Goal: Task Accomplishment & Management: Manage account settings

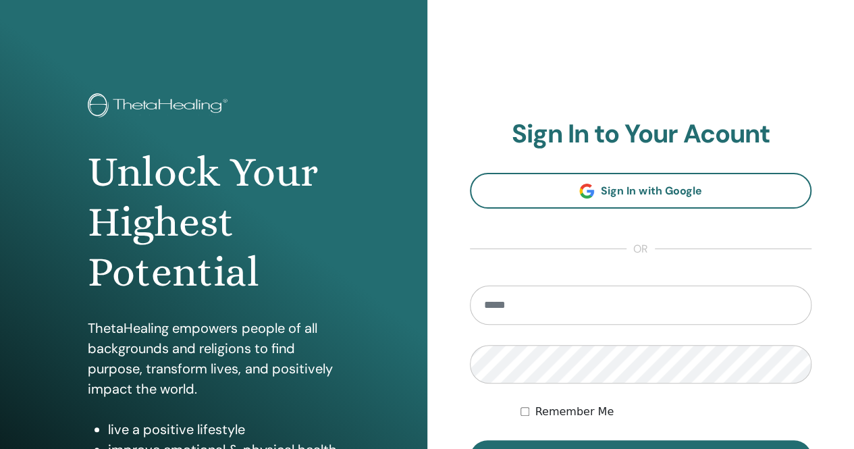
click at [542, 315] on input "email" at bounding box center [641, 305] width 342 height 39
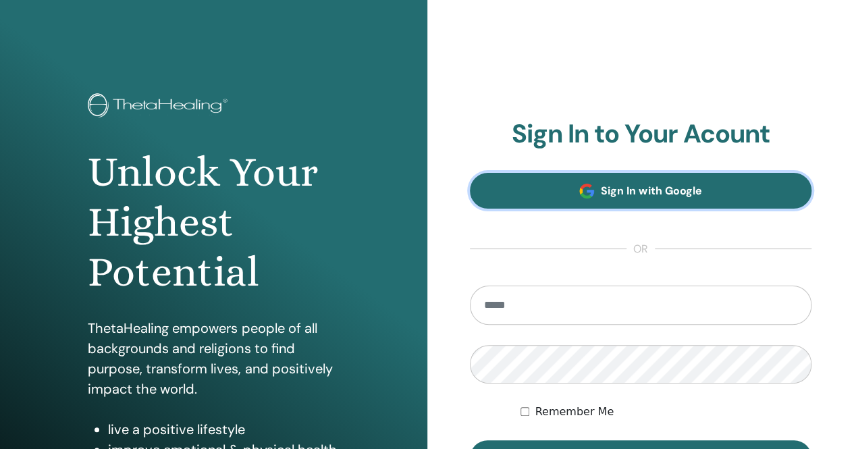
click at [617, 178] on link "Sign In with Google" at bounding box center [641, 191] width 342 height 36
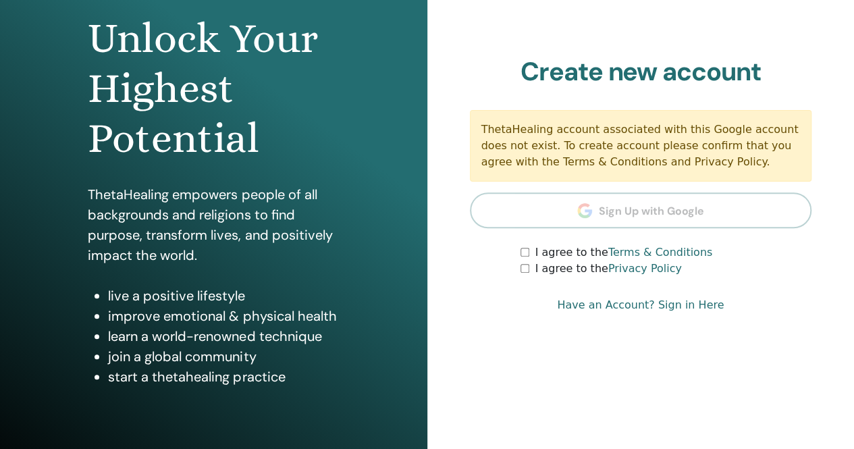
scroll to position [135, 0]
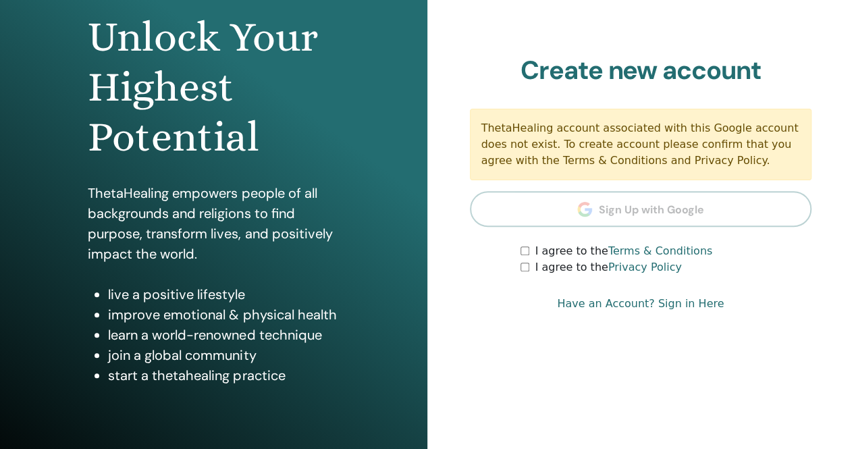
click at [538, 252] on label "I agree to the Terms & Conditions" at bounding box center [624, 251] width 178 height 16
click at [532, 269] on div "I agree to the Privacy Policy" at bounding box center [666, 267] width 291 height 16
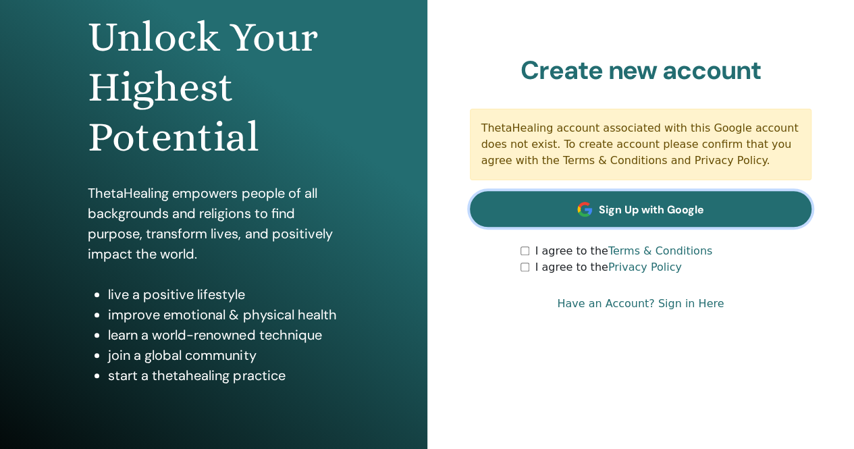
click at [612, 199] on link "Sign Up with Google" at bounding box center [641, 209] width 342 height 36
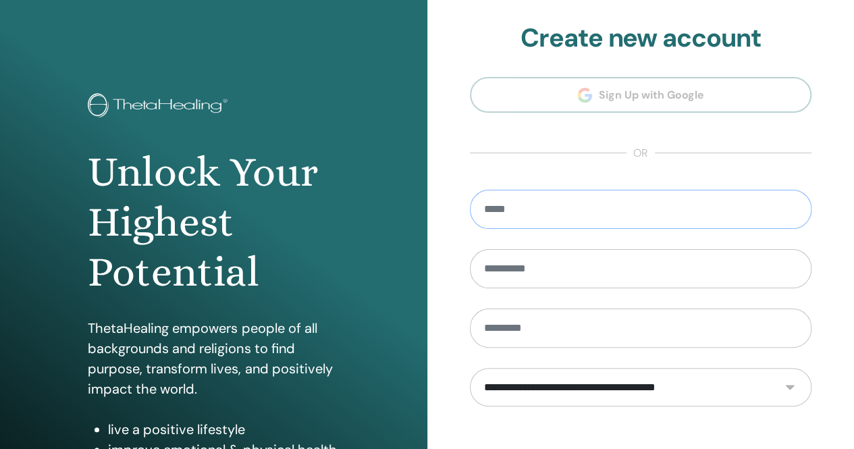
click at [550, 211] on input "email" at bounding box center [641, 209] width 342 height 39
click at [550, 207] on input "email" at bounding box center [641, 209] width 342 height 39
type input "**********"
click at [511, 269] on input "text" at bounding box center [641, 268] width 342 height 39
type input "**"
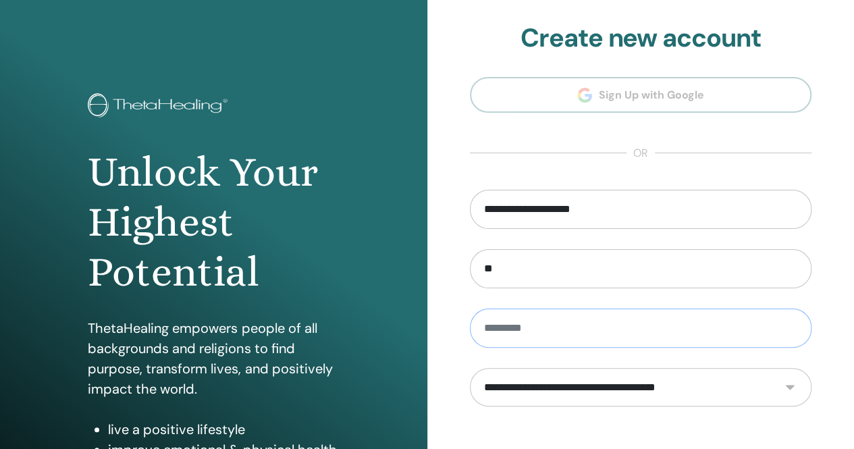
click at [511, 319] on input "text" at bounding box center [641, 328] width 342 height 39
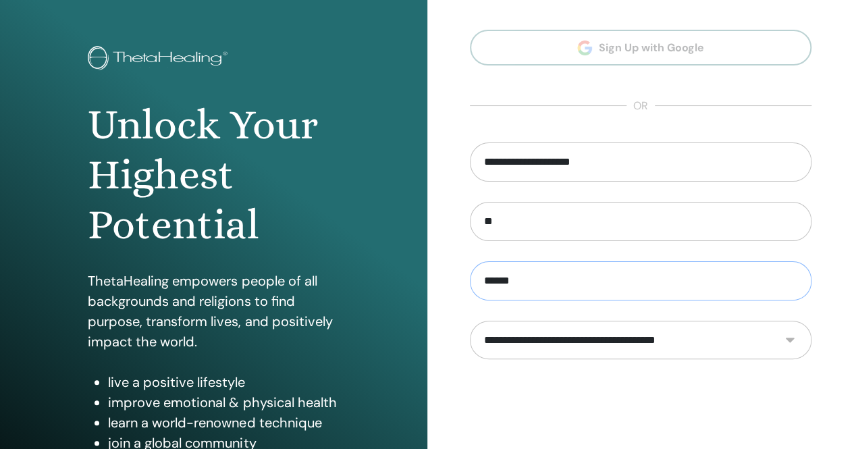
scroll to position [68, 0]
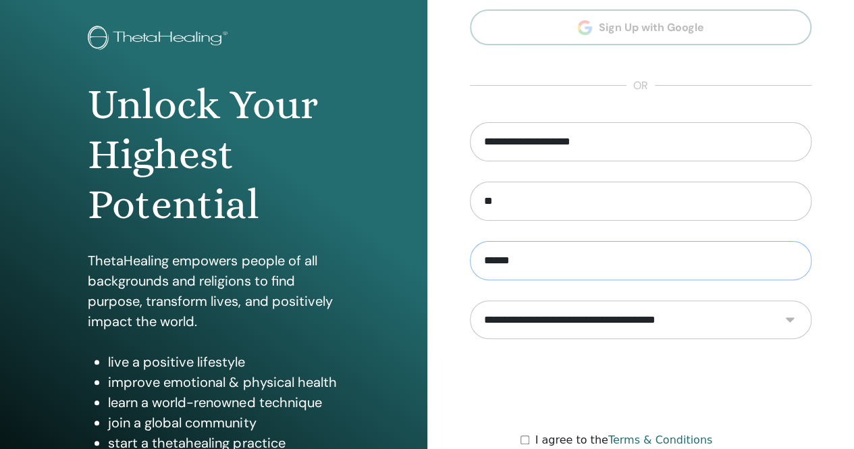
type input "******"
click at [614, 325] on select "**********" at bounding box center [641, 320] width 342 height 38
select select "***"
click at [470, 301] on select "**********" at bounding box center [641, 320] width 342 height 38
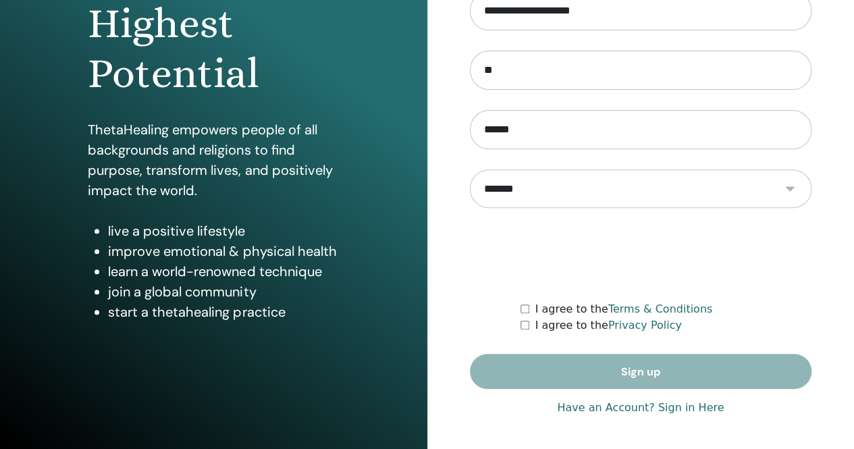
scroll to position [199, 0]
click at [532, 310] on div "I agree to the Terms & Conditions" at bounding box center [666, 309] width 291 height 16
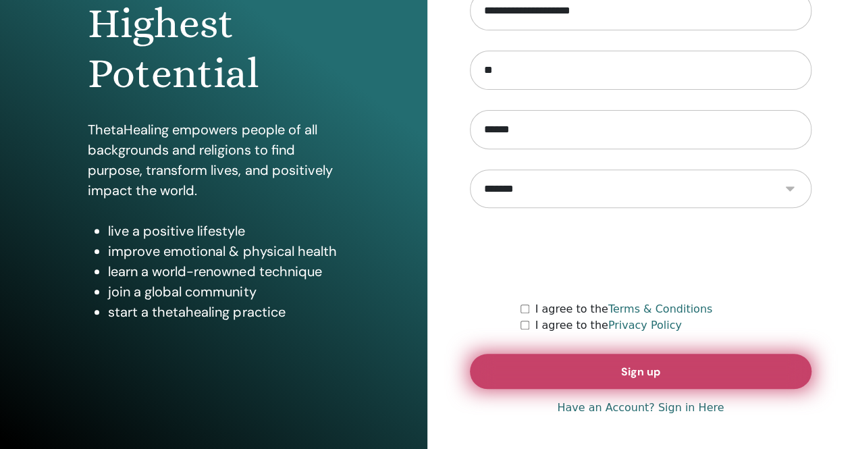
click at [517, 356] on button "Sign up" at bounding box center [641, 371] width 342 height 35
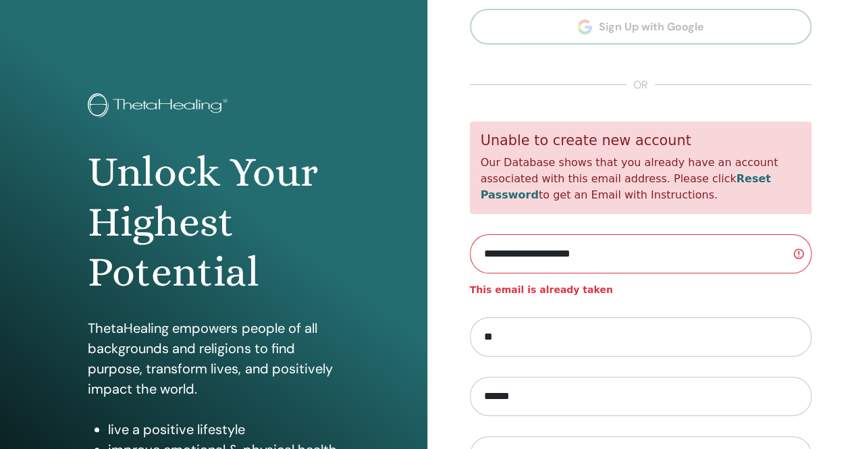
click at [678, 180] on link "Reset Password" at bounding box center [626, 186] width 290 height 29
click at [590, 70] on section "**********" at bounding box center [641, 305] width 342 height 701
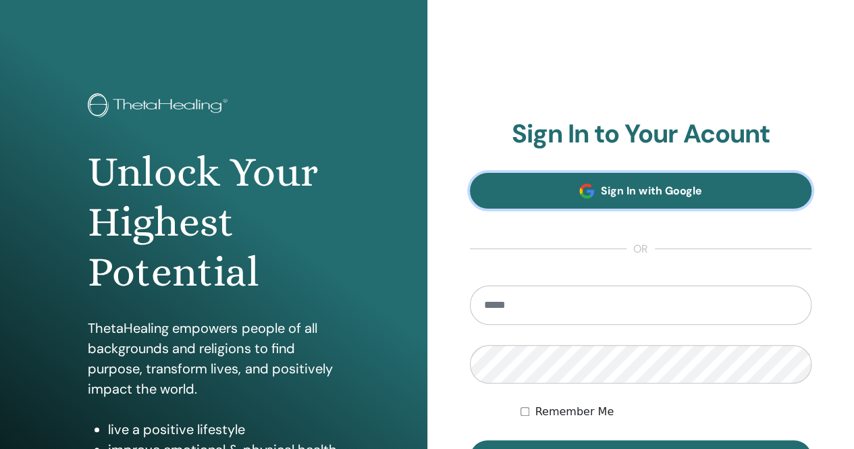
click at [625, 191] on span "Sign In with Google" at bounding box center [651, 191] width 101 height 14
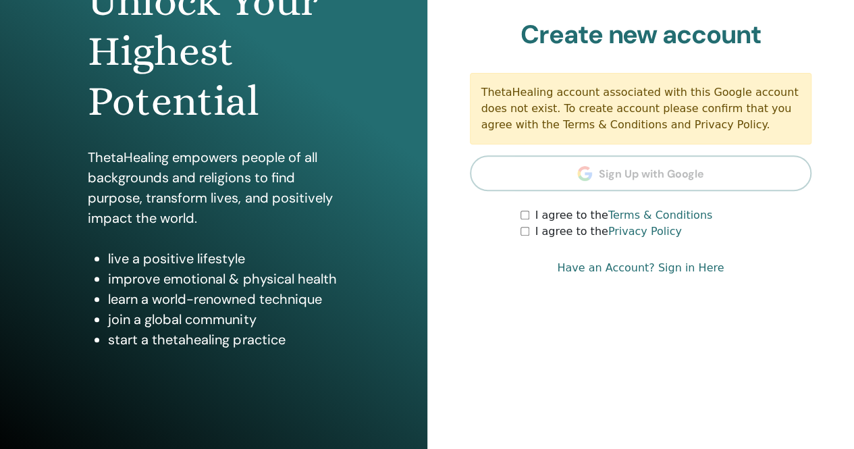
scroll to position [199, 0]
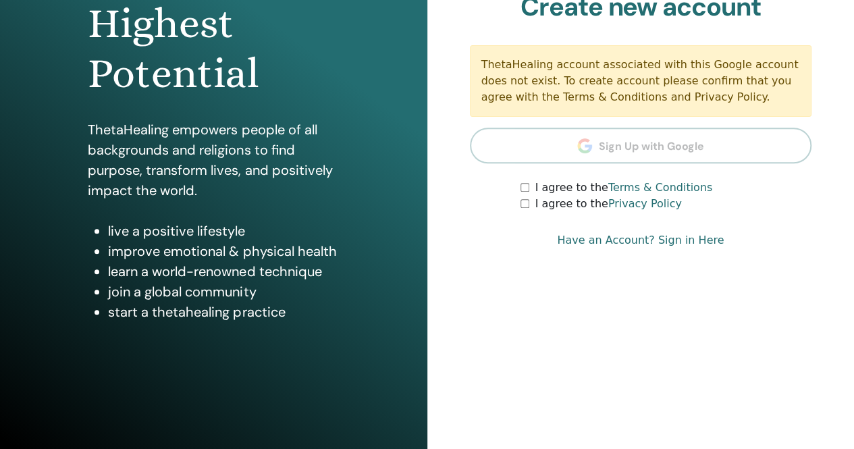
click at [522, 198] on div "I agree to the Privacy Policy" at bounding box center [666, 204] width 291 height 16
click at [529, 178] on section "Create new account ThetaHealing account associated with this Google account doe…" at bounding box center [641, 102] width 342 height 221
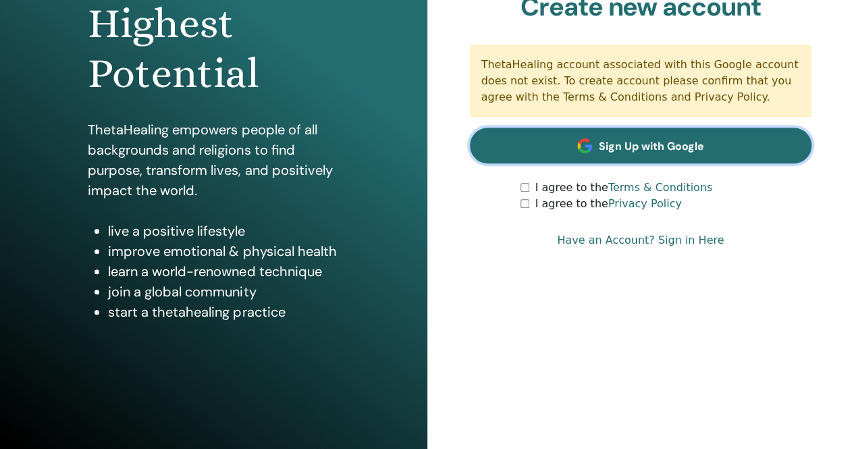
click at [544, 148] on link "Sign Up with Google" at bounding box center [641, 146] width 342 height 36
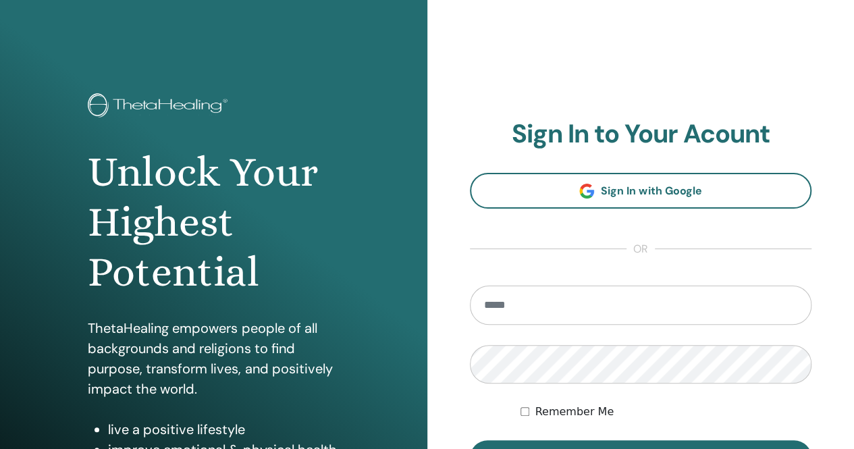
click at [531, 314] on input "email" at bounding box center [641, 305] width 342 height 39
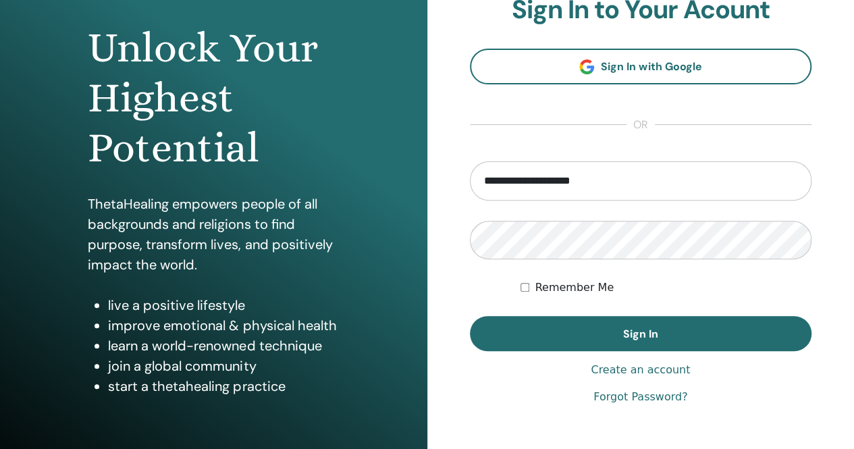
scroll to position [135, 0]
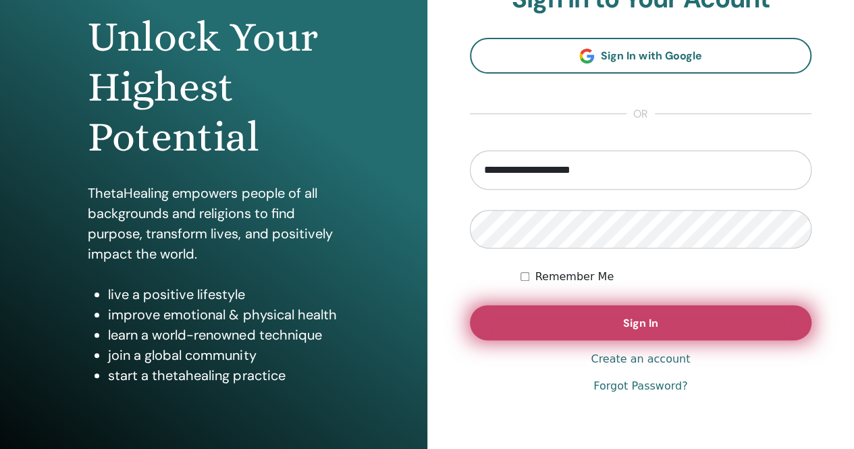
type input "**********"
click at [544, 309] on button "Sign In" at bounding box center [641, 322] width 342 height 35
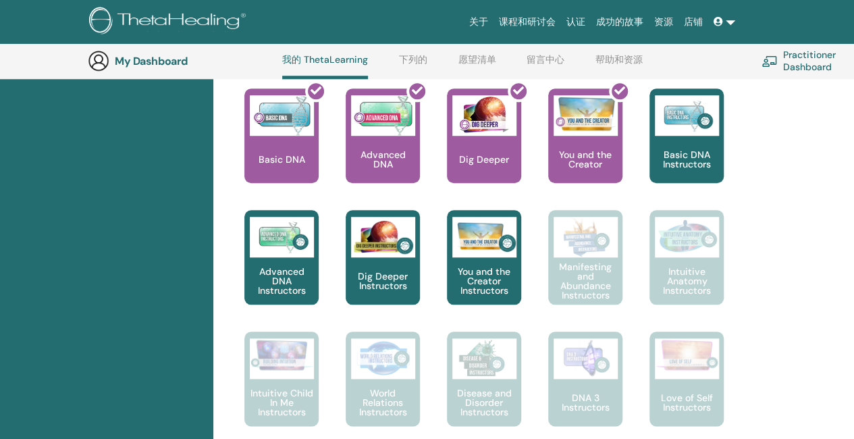
scroll to position [943, 0]
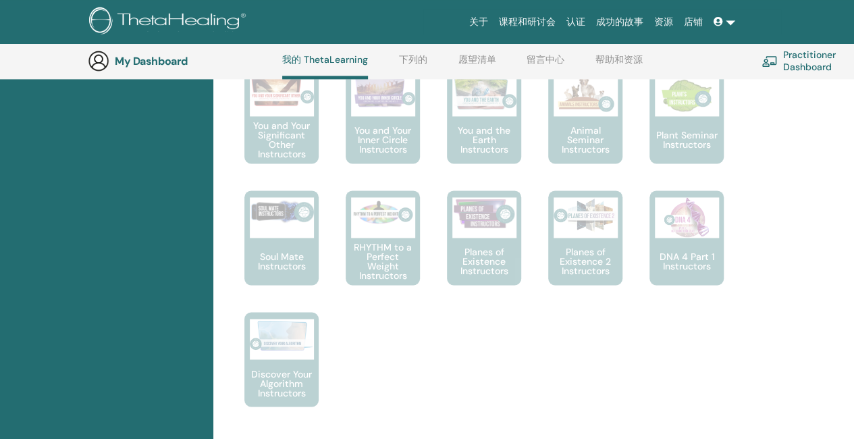
click at [186, 324] on div "认证 即将举行的研讨会 完成的研讨会 我的文件" at bounding box center [106, 117] width 213 height 1753
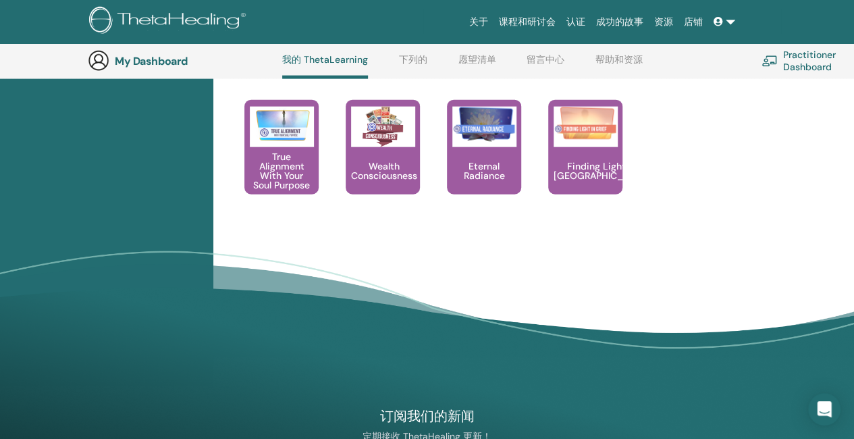
scroll to position [1813, 0]
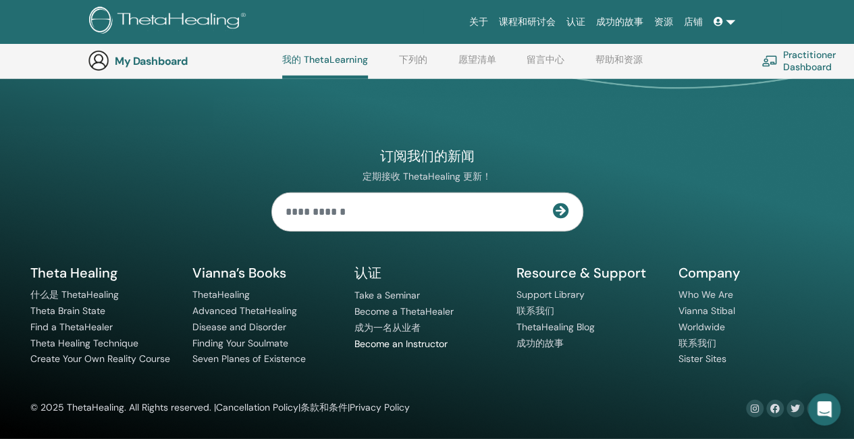
click at [380, 346] on link "Become an Instructor" at bounding box center [401, 344] width 93 height 12
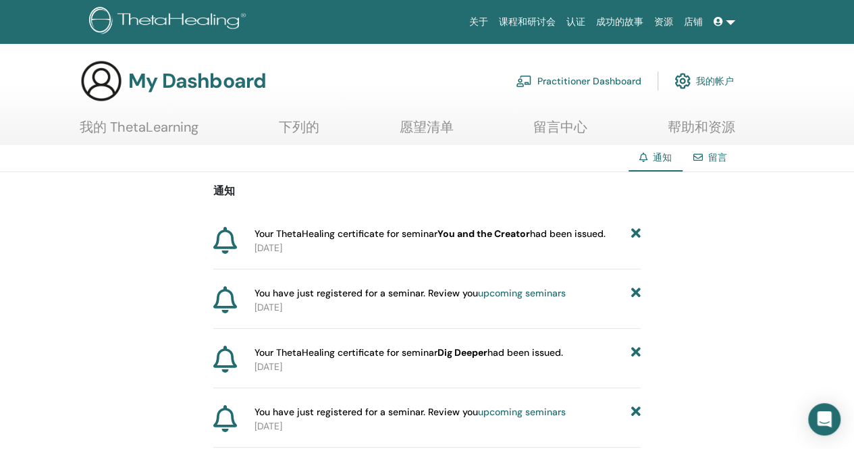
click at [700, 71] on link "我的帐户" at bounding box center [704, 81] width 59 height 30
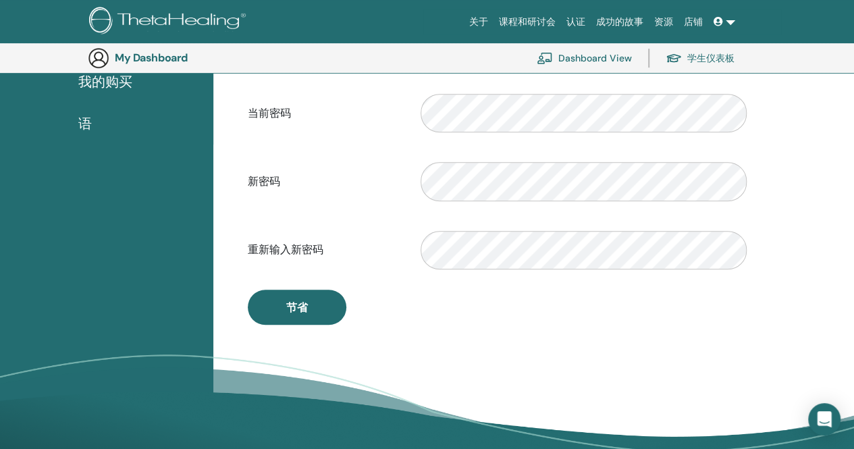
scroll to position [97, 0]
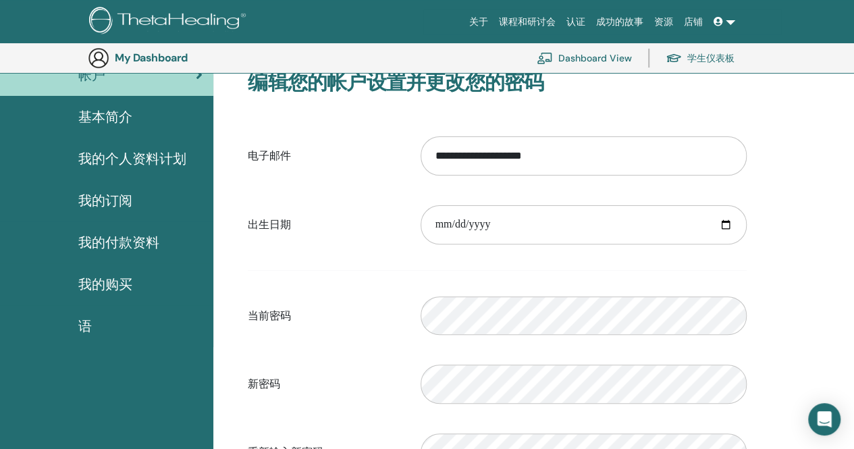
click at [159, 320] on div "语" at bounding box center [107, 326] width 192 height 20
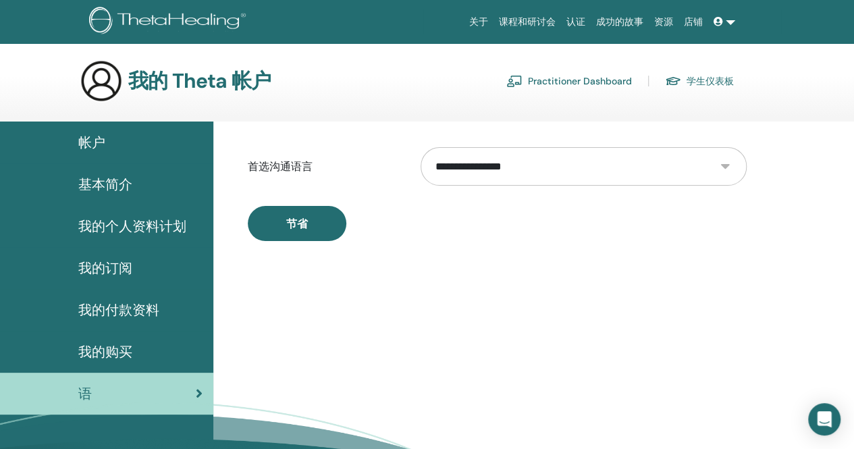
click at [528, 155] on select "**********" at bounding box center [584, 166] width 326 height 38
select select "***"
click at [421, 147] on select "**********" at bounding box center [584, 166] width 326 height 38
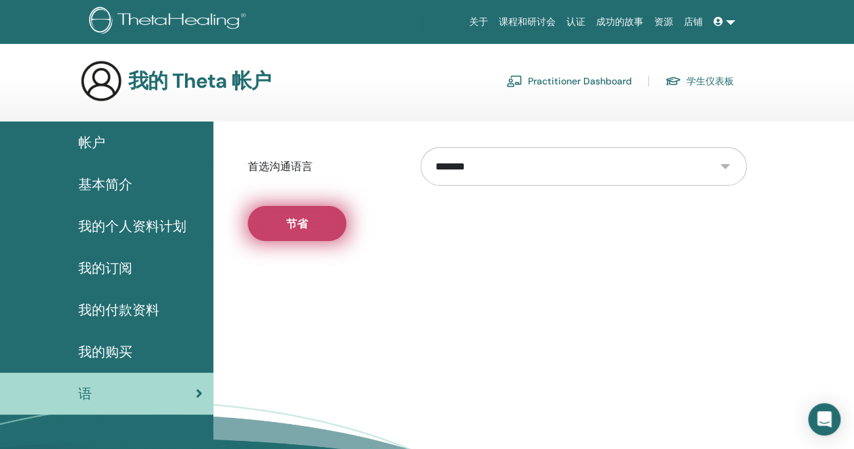
click at [311, 233] on button "节省" at bounding box center [297, 223] width 99 height 35
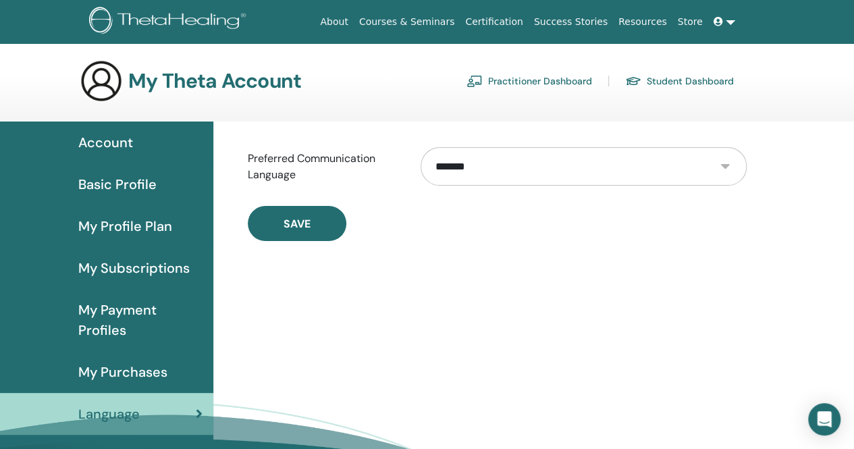
click at [311, 233] on button "Save" at bounding box center [297, 223] width 99 height 35
click at [417, 20] on link "Courses & Seminars" at bounding box center [407, 21] width 107 height 25
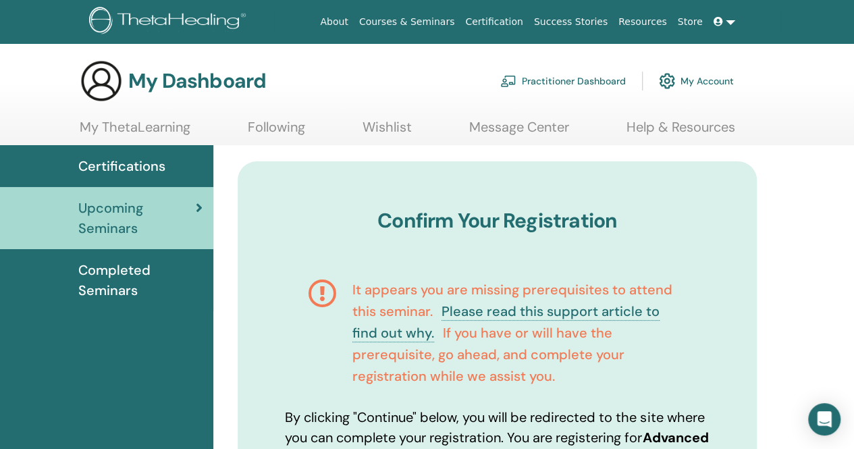
click at [105, 164] on span "Certifications" at bounding box center [121, 166] width 87 height 20
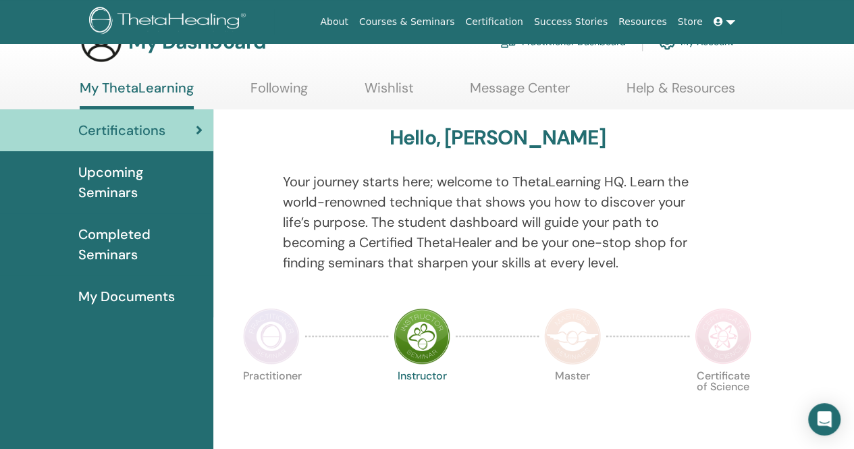
scroll to position [68, 0]
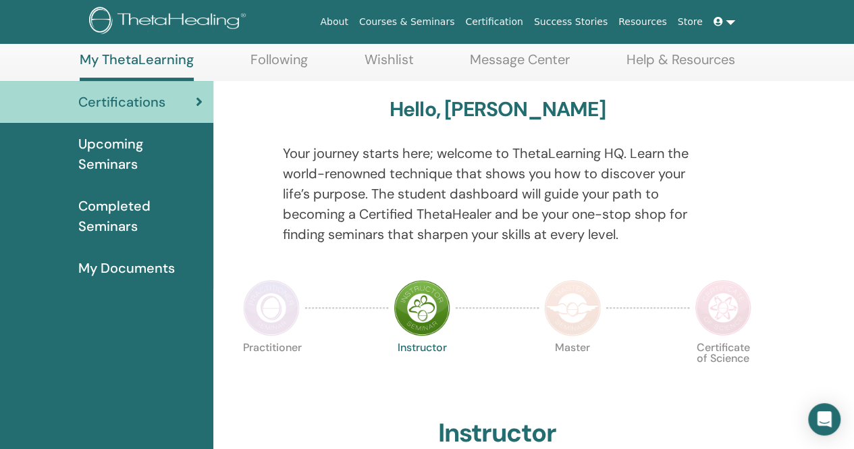
click at [423, 22] on link "Courses & Seminars" at bounding box center [407, 21] width 107 height 25
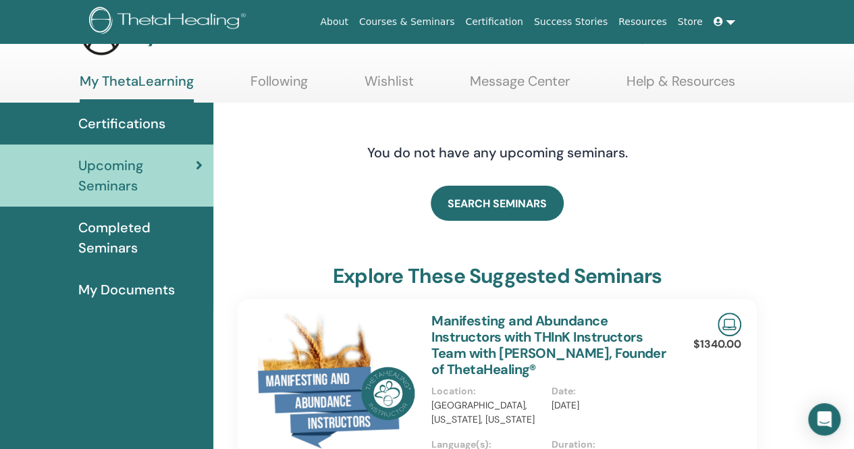
scroll to position [68, 0]
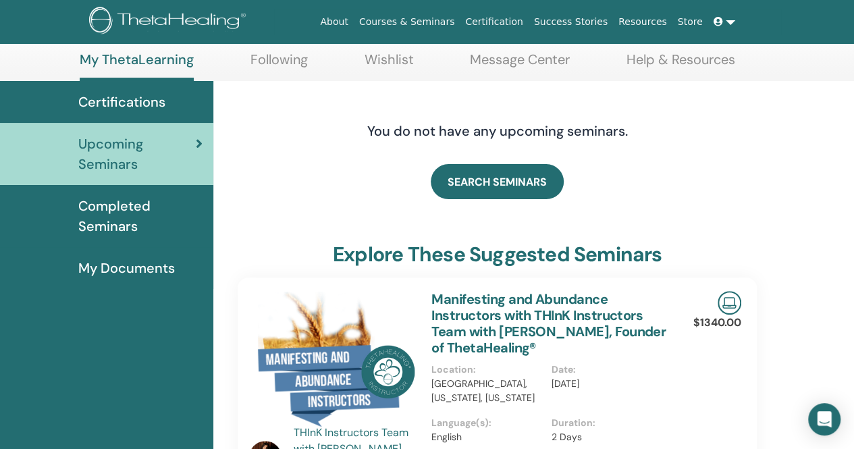
click at [132, 104] on span "Certifications" at bounding box center [121, 102] width 87 height 20
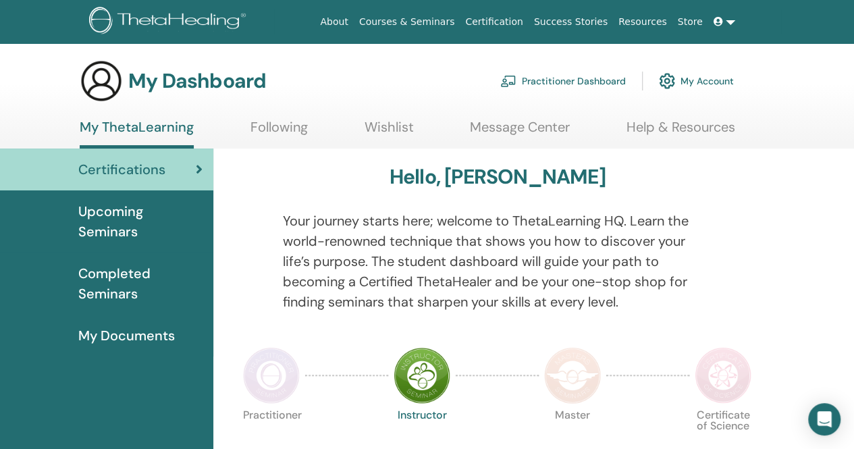
click at [140, 276] on span "Completed Seminars" at bounding box center [140, 283] width 124 height 41
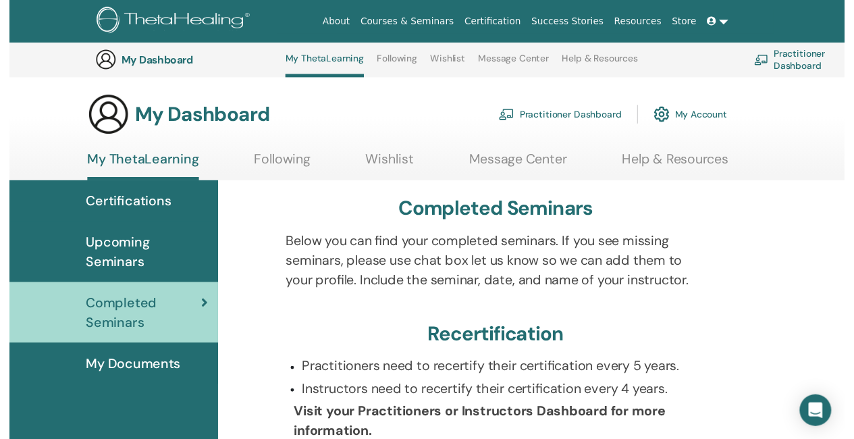
scroll to position [305, 0]
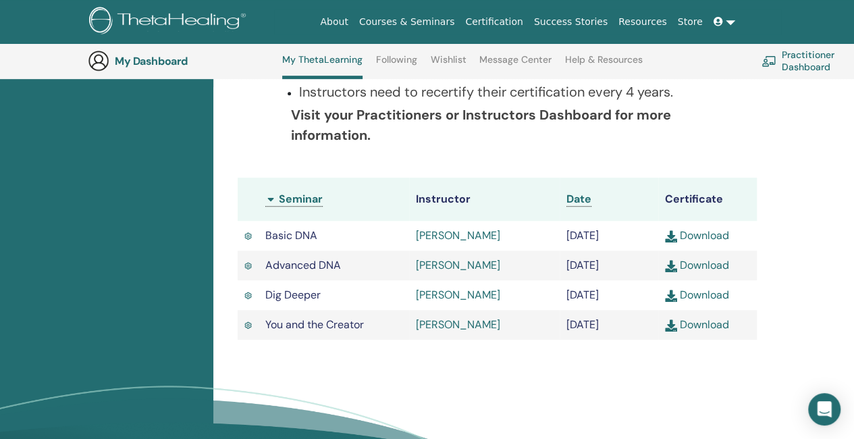
click at [424, 234] on link "[PERSON_NAME]" at bounding box center [458, 235] width 84 height 14
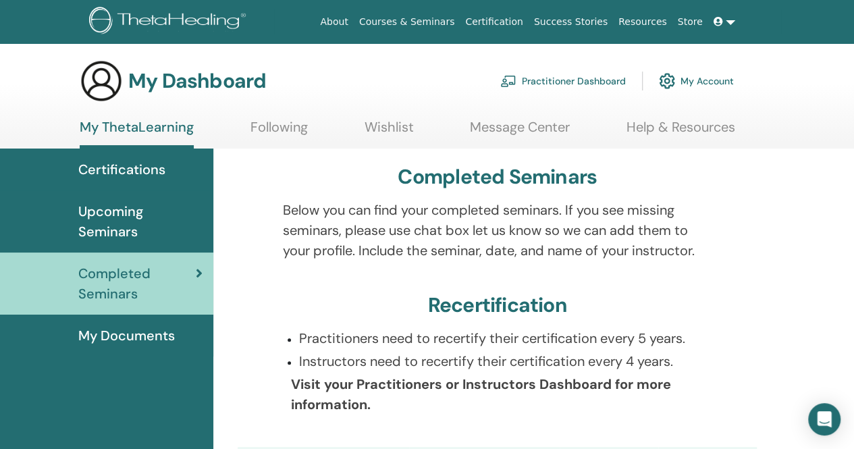
click at [304, 127] on link "Following" at bounding box center [279, 132] width 57 height 26
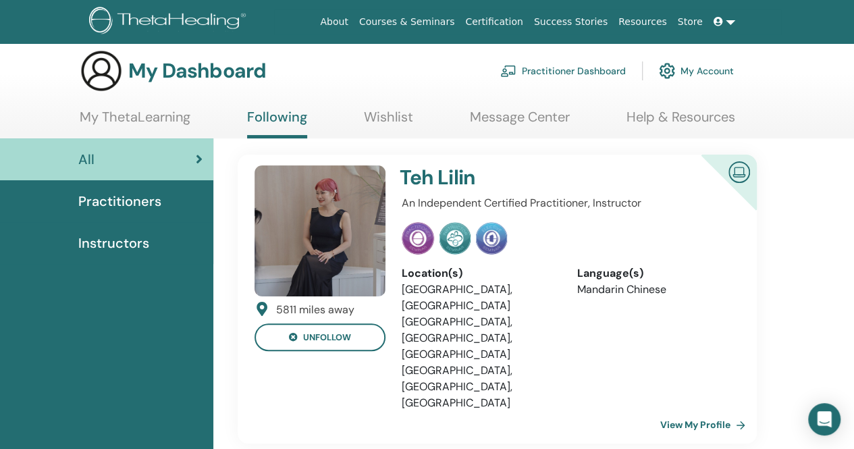
scroll to position [68, 0]
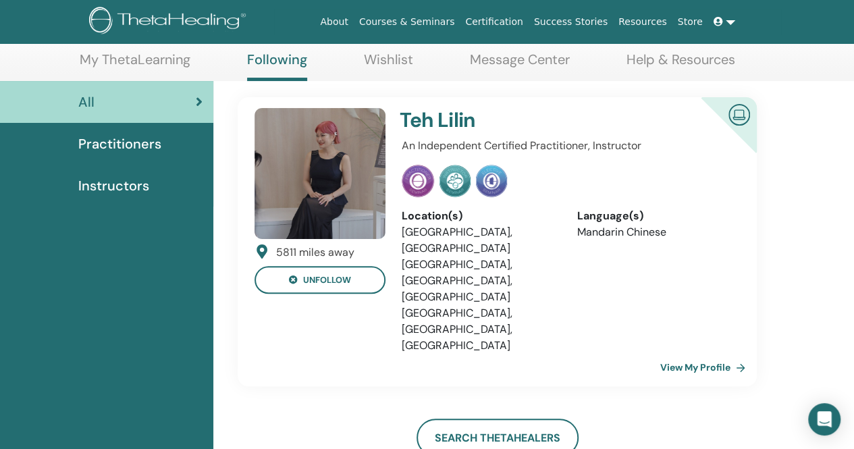
click at [143, 144] on span "Practitioners" at bounding box center [119, 144] width 83 height 20
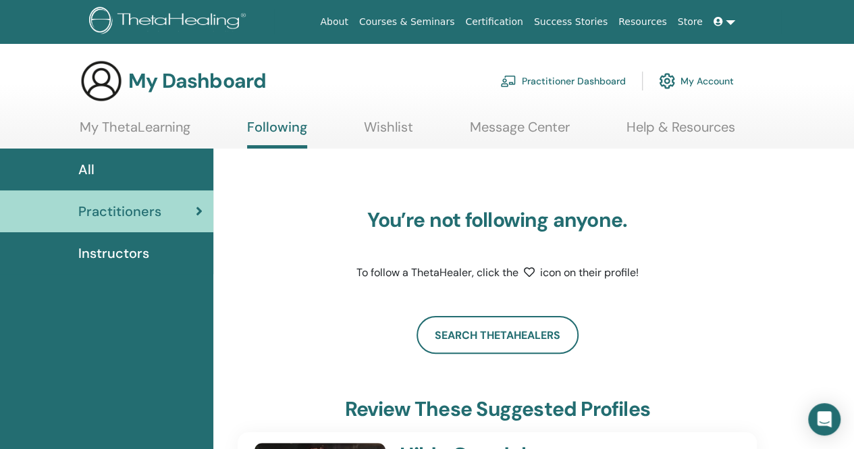
click at [145, 267] on link "Instructors" at bounding box center [106, 253] width 213 height 42
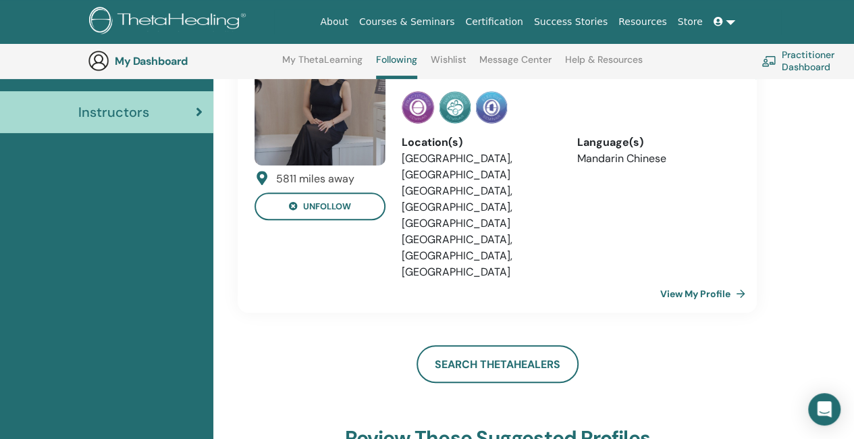
scroll to position [103, 0]
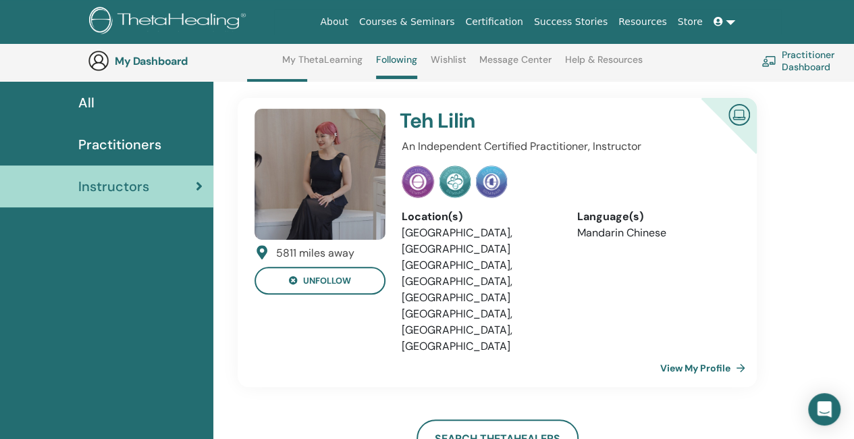
click at [462, 60] on link "Wishlist" at bounding box center [449, 65] width 36 height 22
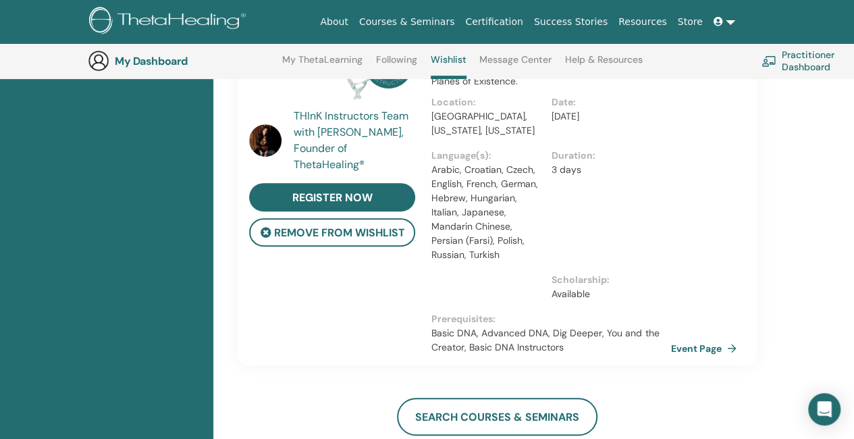
scroll to position [238, 0]
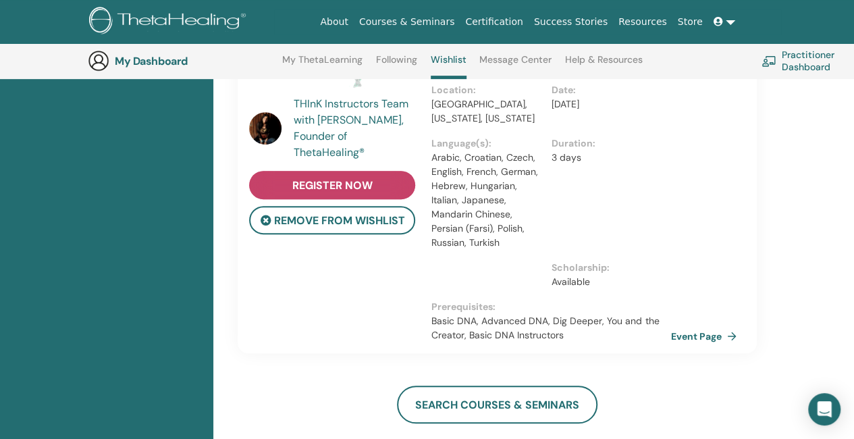
click at [352, 190] on span "register now" at bounding box center [332, 185] width 80 height 14
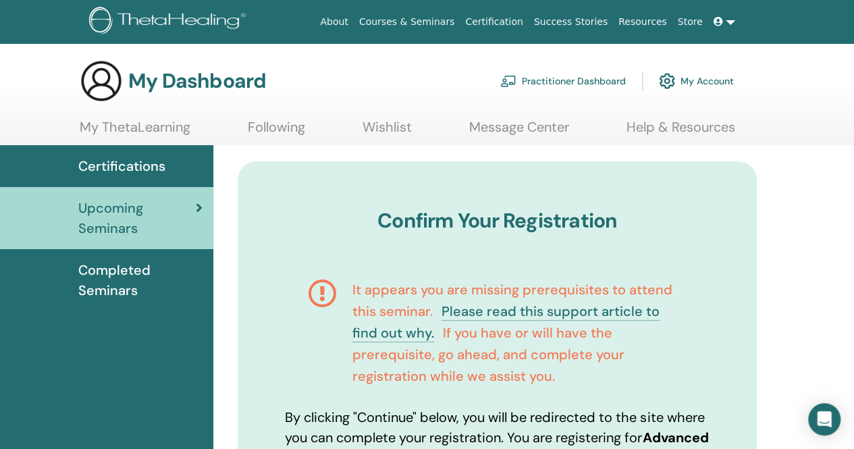
click at [182, 119] on link "My ThetaLearning" at bounding box center [135, 132] width 111 height 26
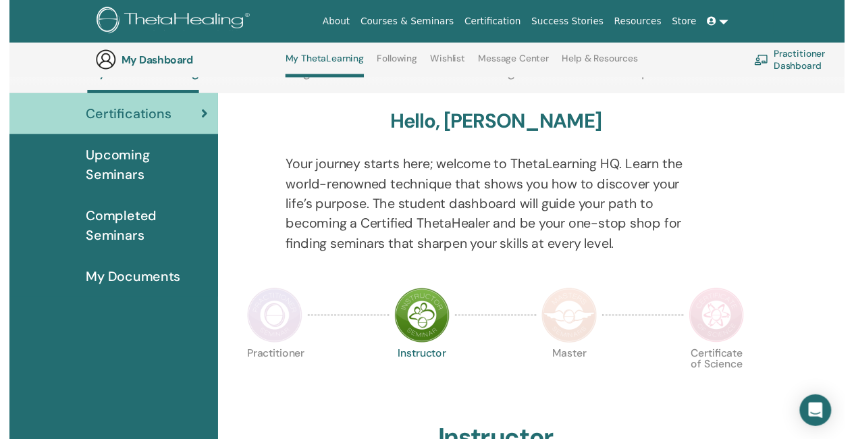
scroll to position [238, 0]
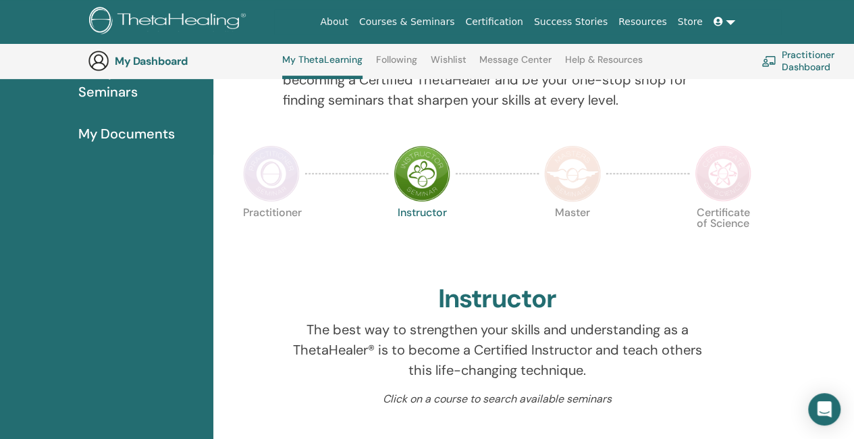
click at [591, 186] on img at bounding box center [572, 173] width 57 height 57
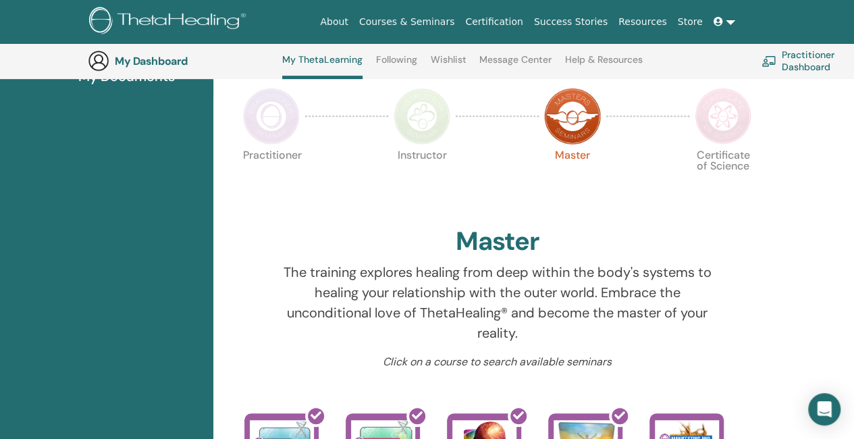
scroll to position [170, 0]
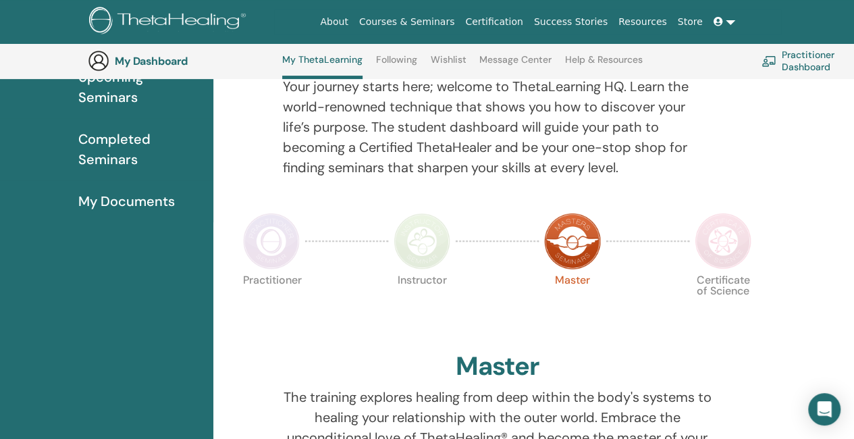
click at [730, 223] on img at bounding box center [723, 241] width 57 height 57
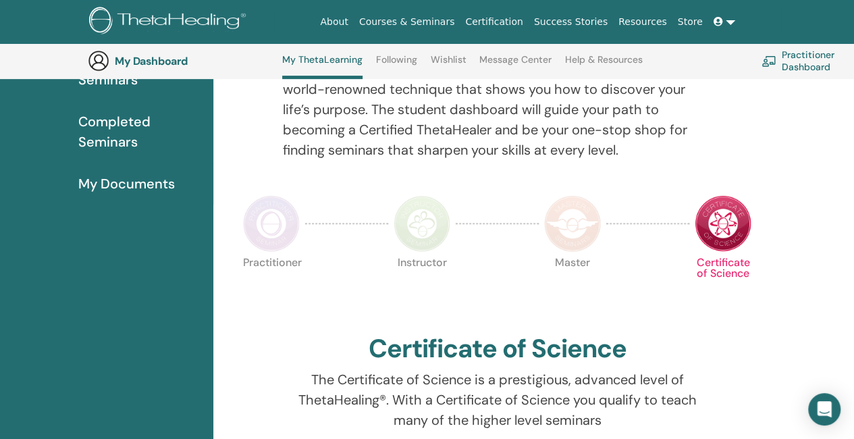
scroll to position [103, 0]
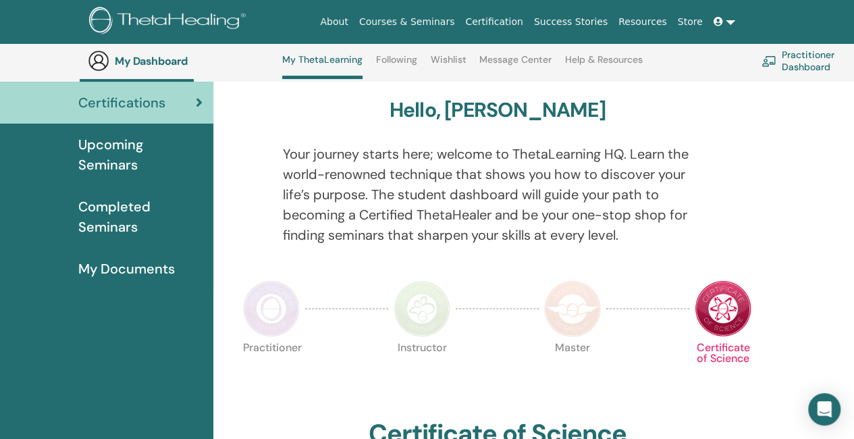
click at [436, 315] on img at bounding box center [422, 308] width 57 height 57
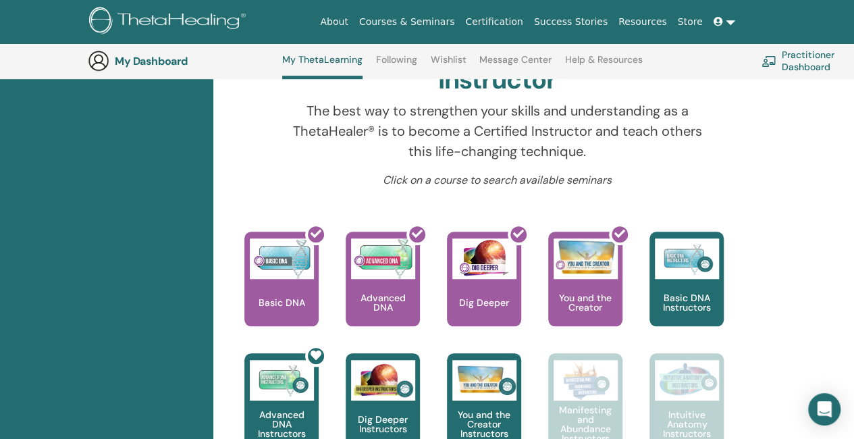
scroll to position [575, 0]
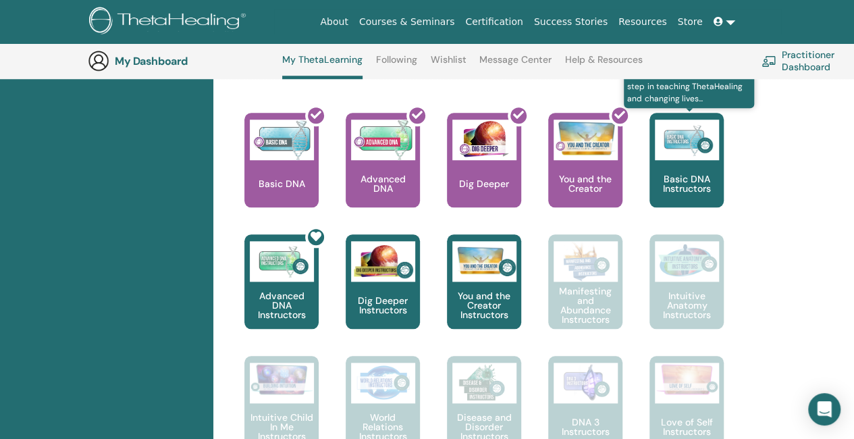
click at [679, 150] on img at bounding box center [687, 140] width 64 height 41
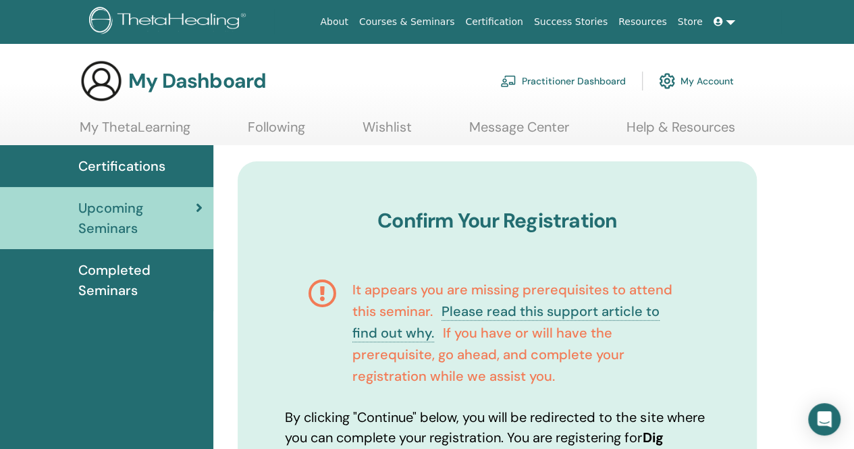
click at [391, 111] on section "My Dashboard Practitioner Dashboard My Account My ThetaLearning Following Wishl…" at bounding box center [427, 102] width 854 height 86
click at [387, 124] on link "Wishlist" at bounding box center [387, 132] width 49 height 26
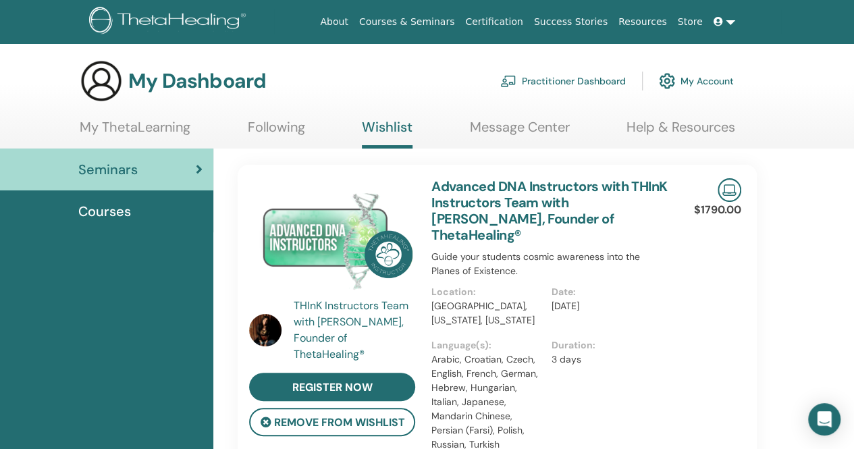
click at [269, 332] on img at bounding box center [265, 330] width 32 height 32
click at [321, 319] on div "THInK Instructors Team with [PERSON_NAME], Founder of ThetaHealing®" at bounding box center [356, 330] width 125 height 65
click at [271, 336] on img at bounding box center [265, 330] width 32 height 32
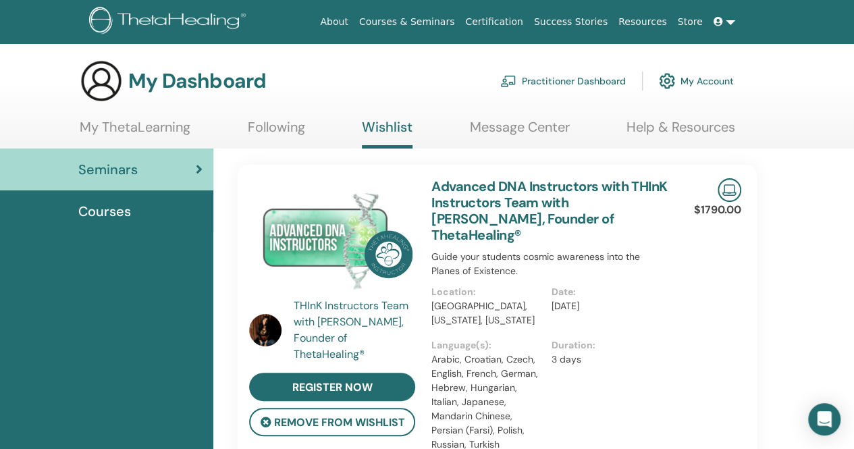
click at [271, 336] on img at bounding box center [265, 330] width 32 height 32
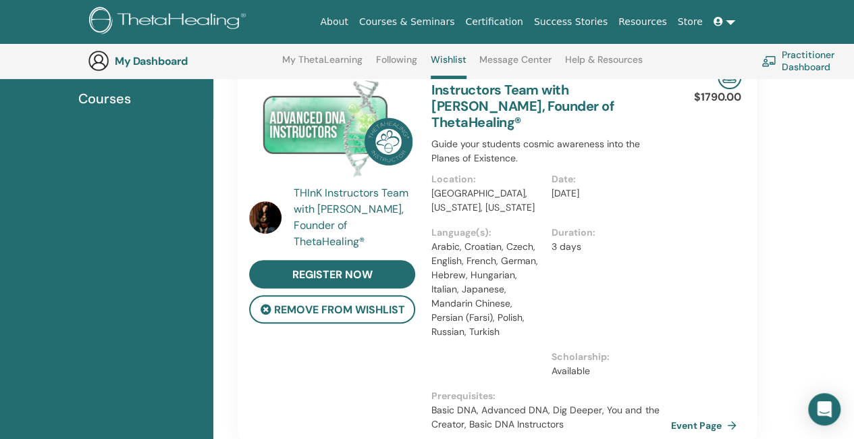
scroll to position [170, 0]
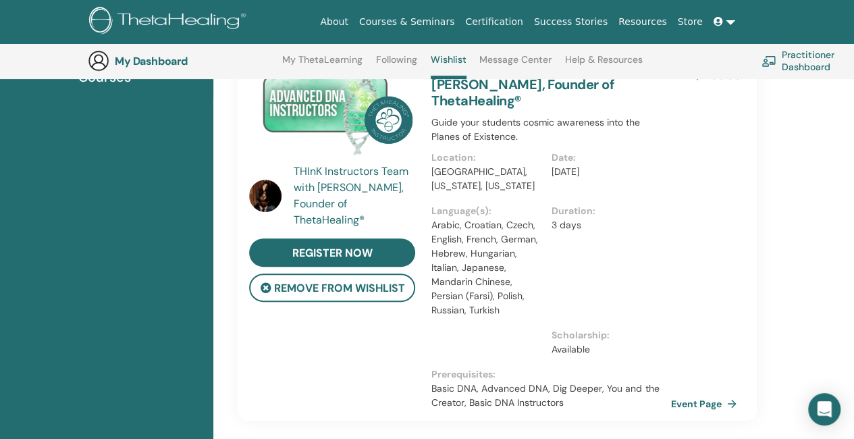
click at [601, 23] on link "Success Stories" at bounding box center [571, 21] width 84 height 25
